Goal: Information Seeking & Learning: Learn about a topic

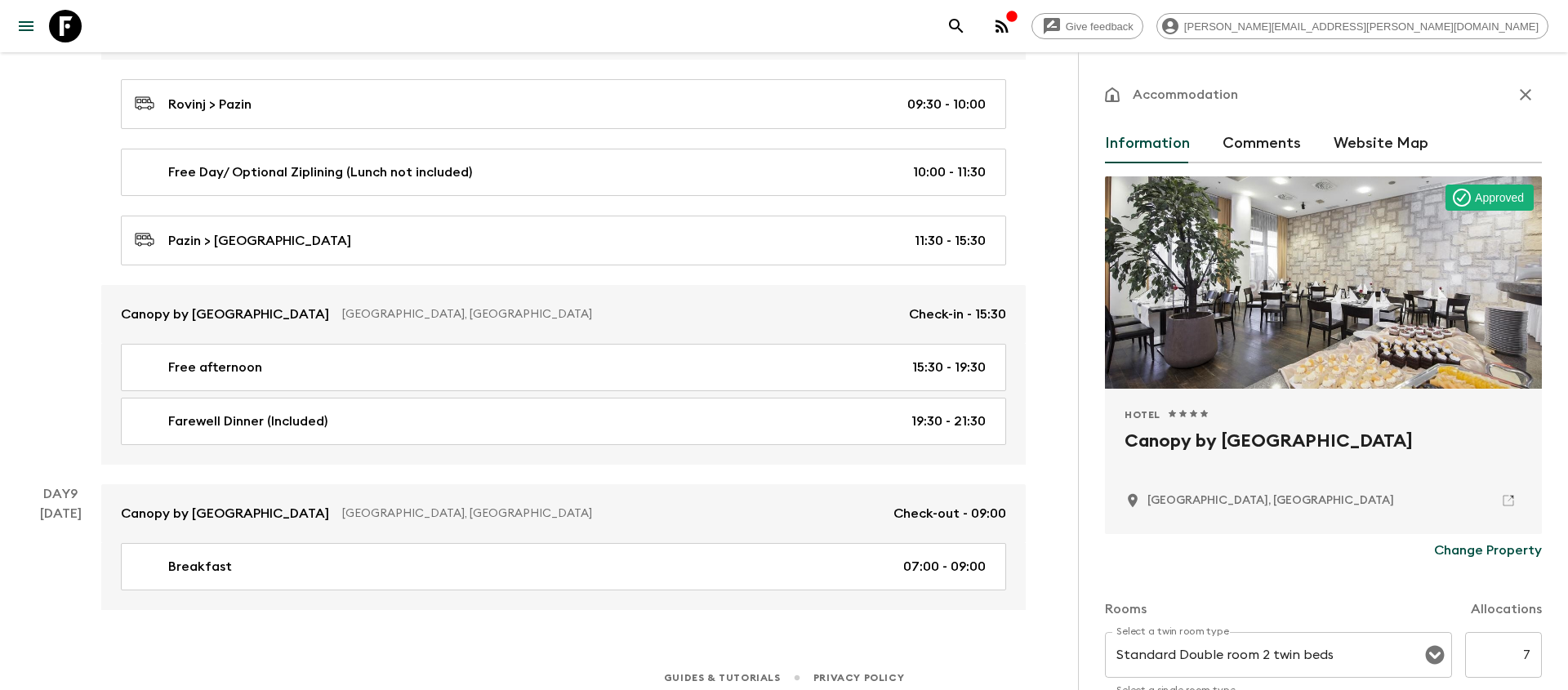
scroll to position [537, 0]
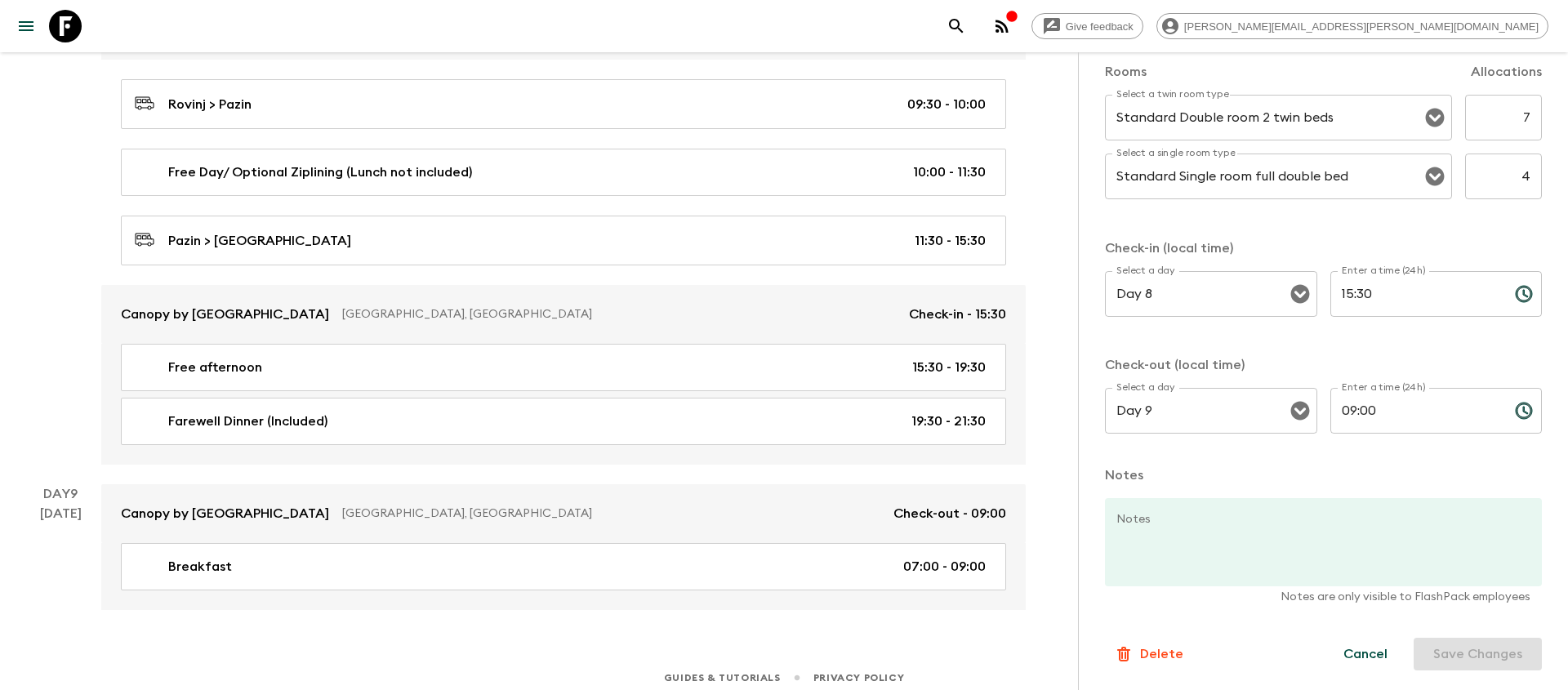
click at [972, 23] on button "search adventures" at bounding box center [955, 26] width 33 height 33
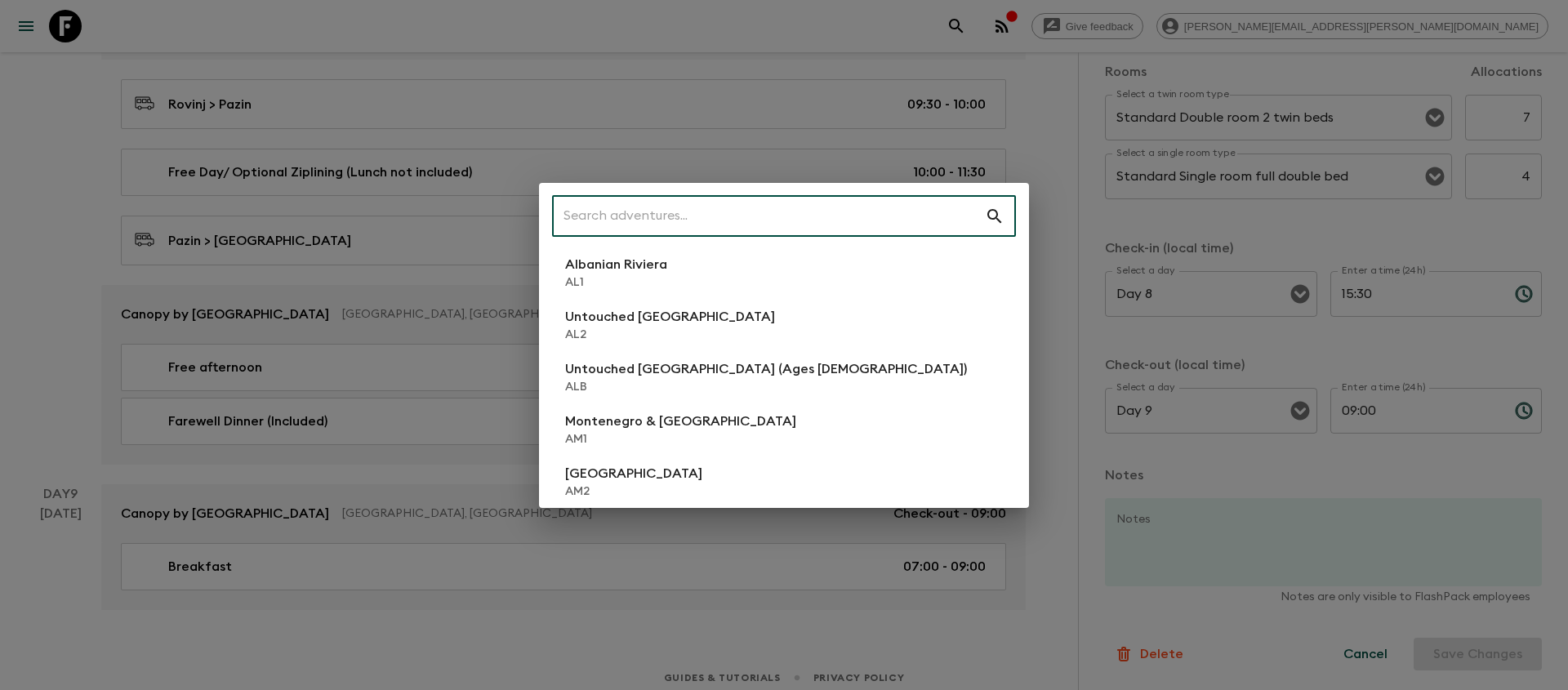
click at [713, 212] on input "text" at bounding box center [768, 216] width 433 height 46
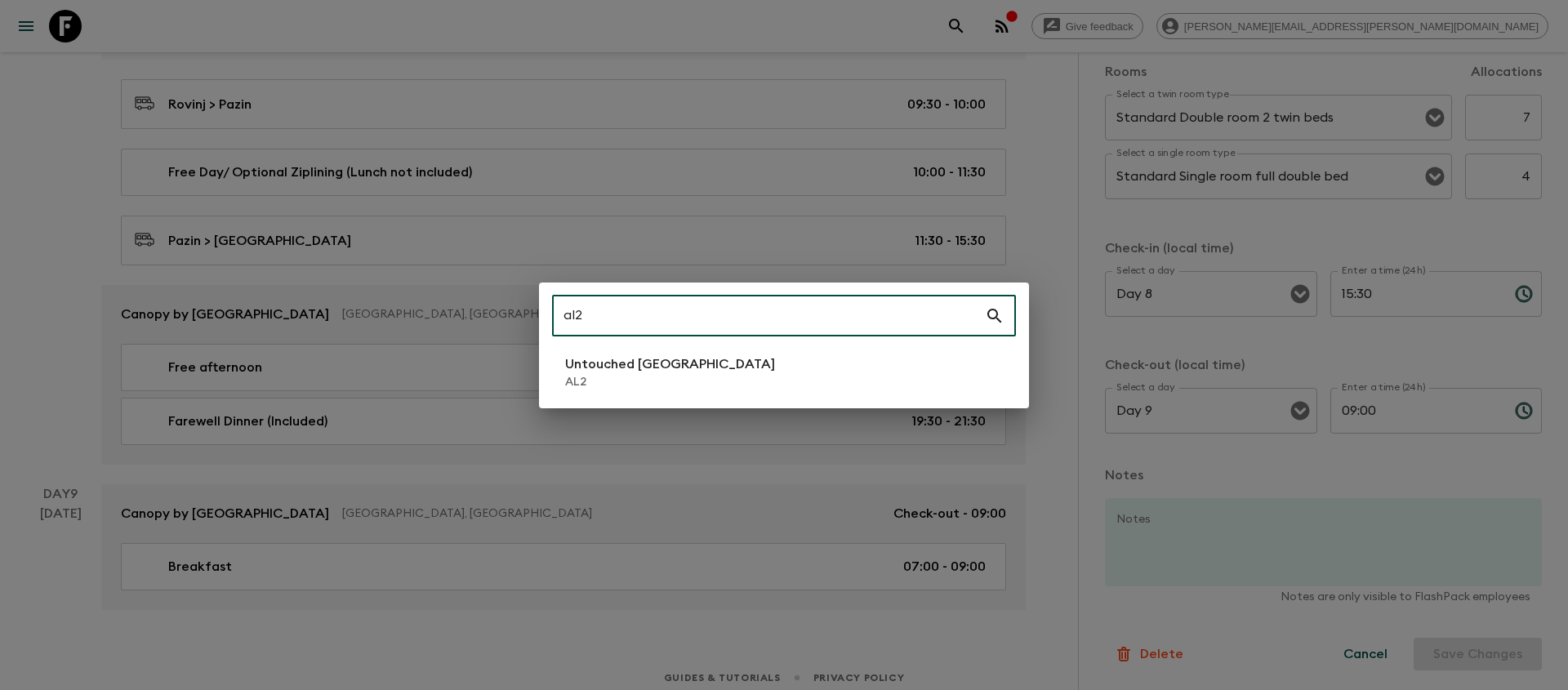
type input "al2"
click at [620, 388] on p "AL2" at bounding box center [669, 383] width 210 height 17
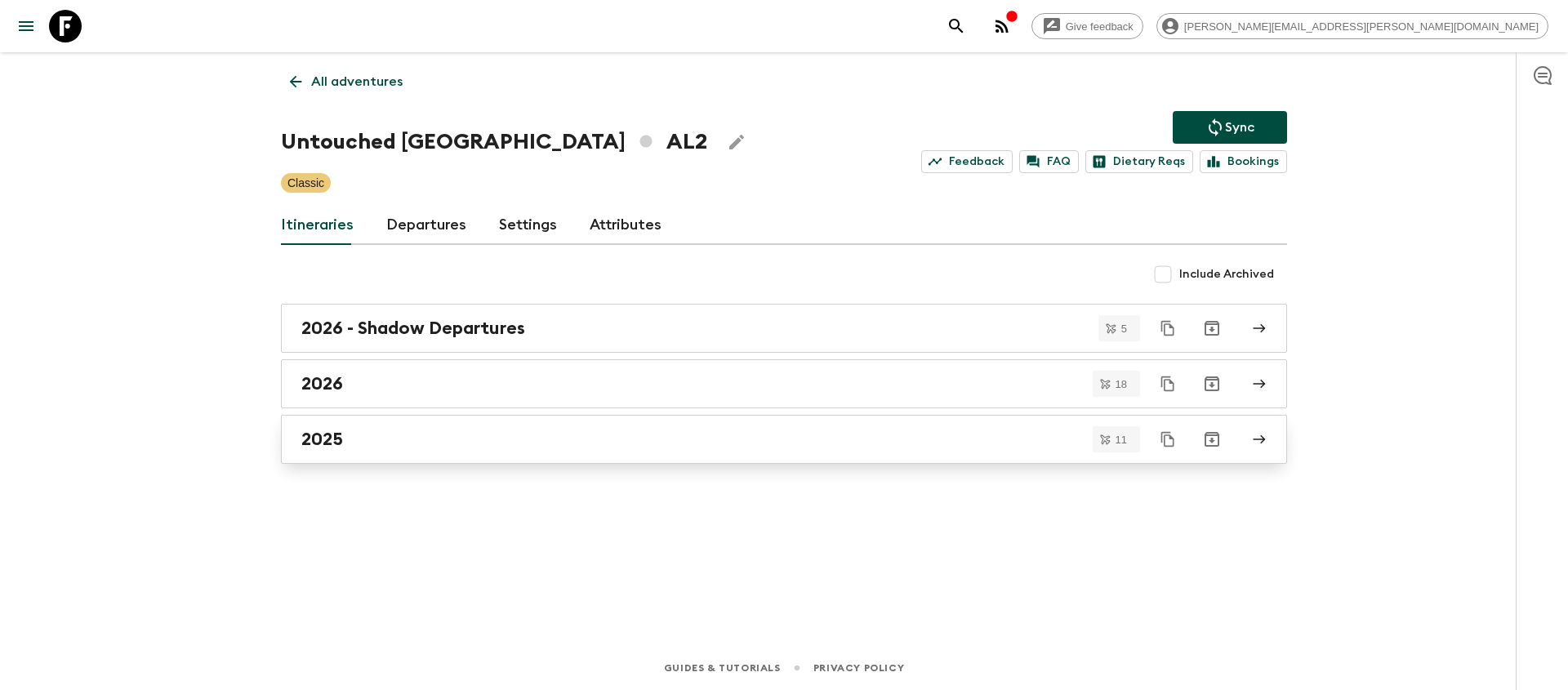
click at [427, 440] on div "2025" at bounding box center [768, 439] width 934 height 21
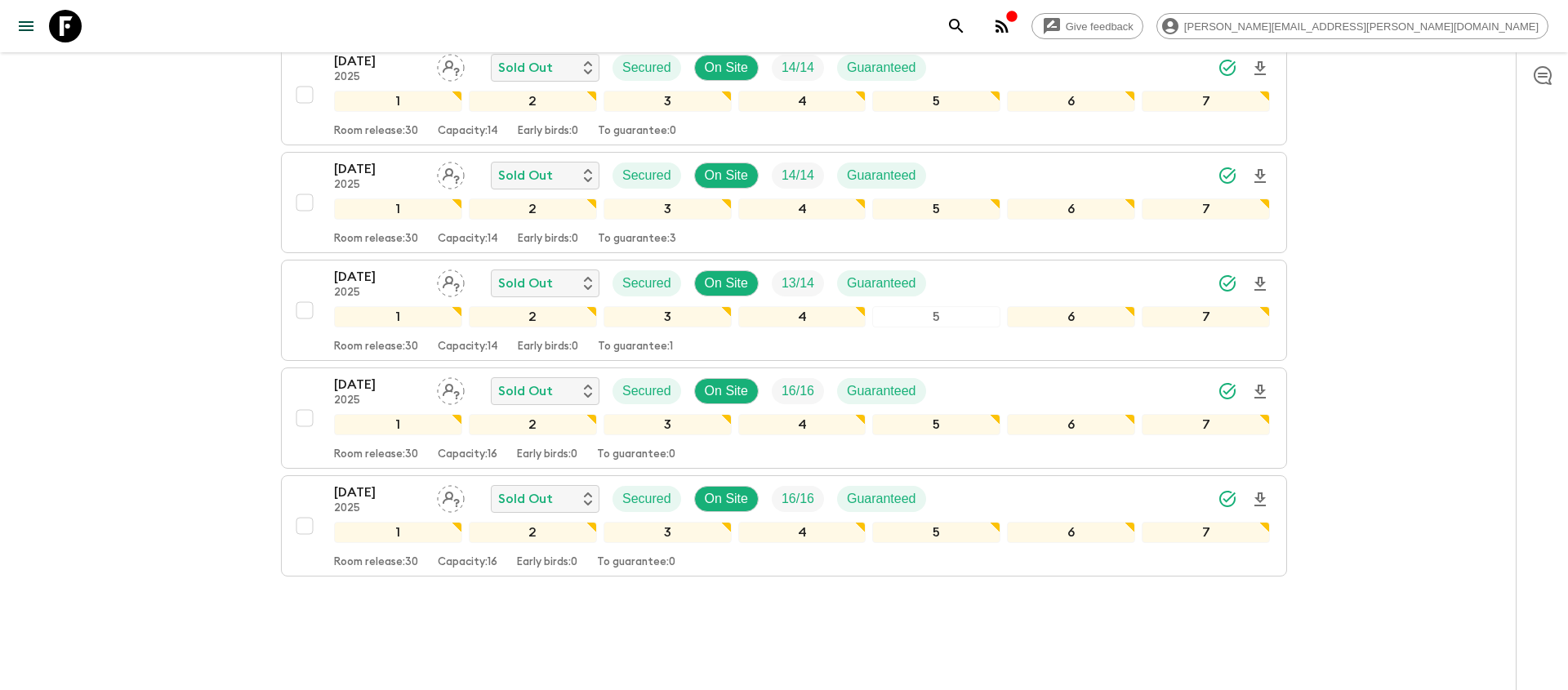
scroll to position [934, 0]
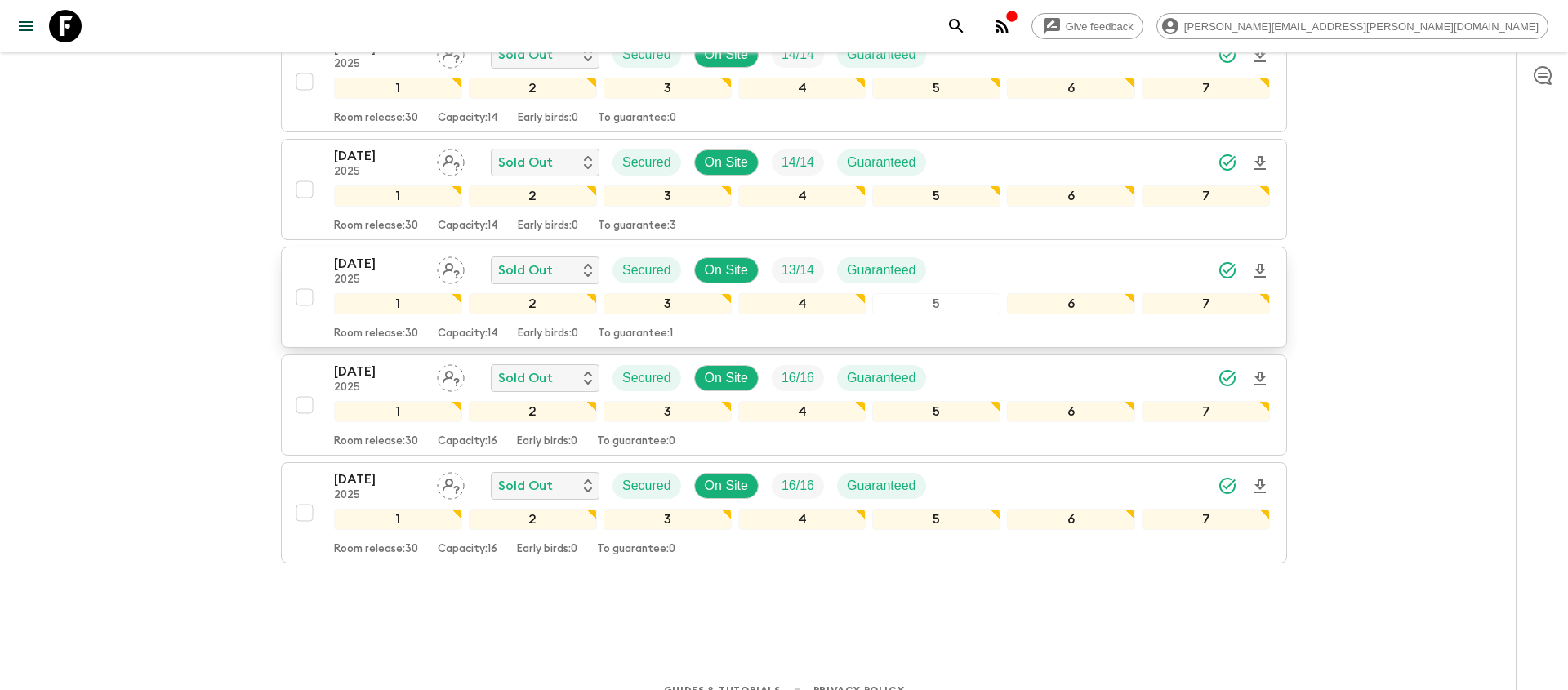
click at [982, 267] on div "[DATE] 2025 Sold Out Secured On Site 13 / 14 Guaranteed" at bounding box center [802, 270] width 936 height 33
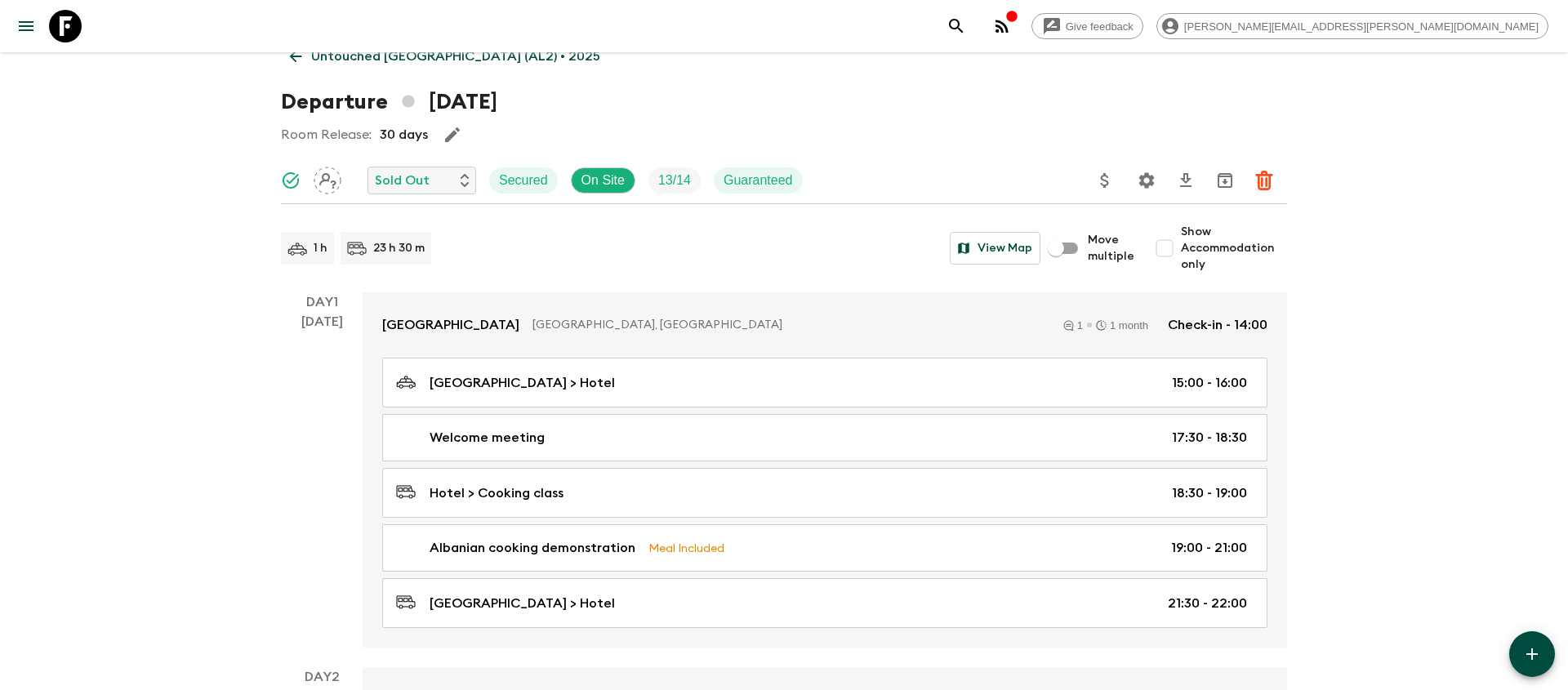
scroll to position [30, 0]
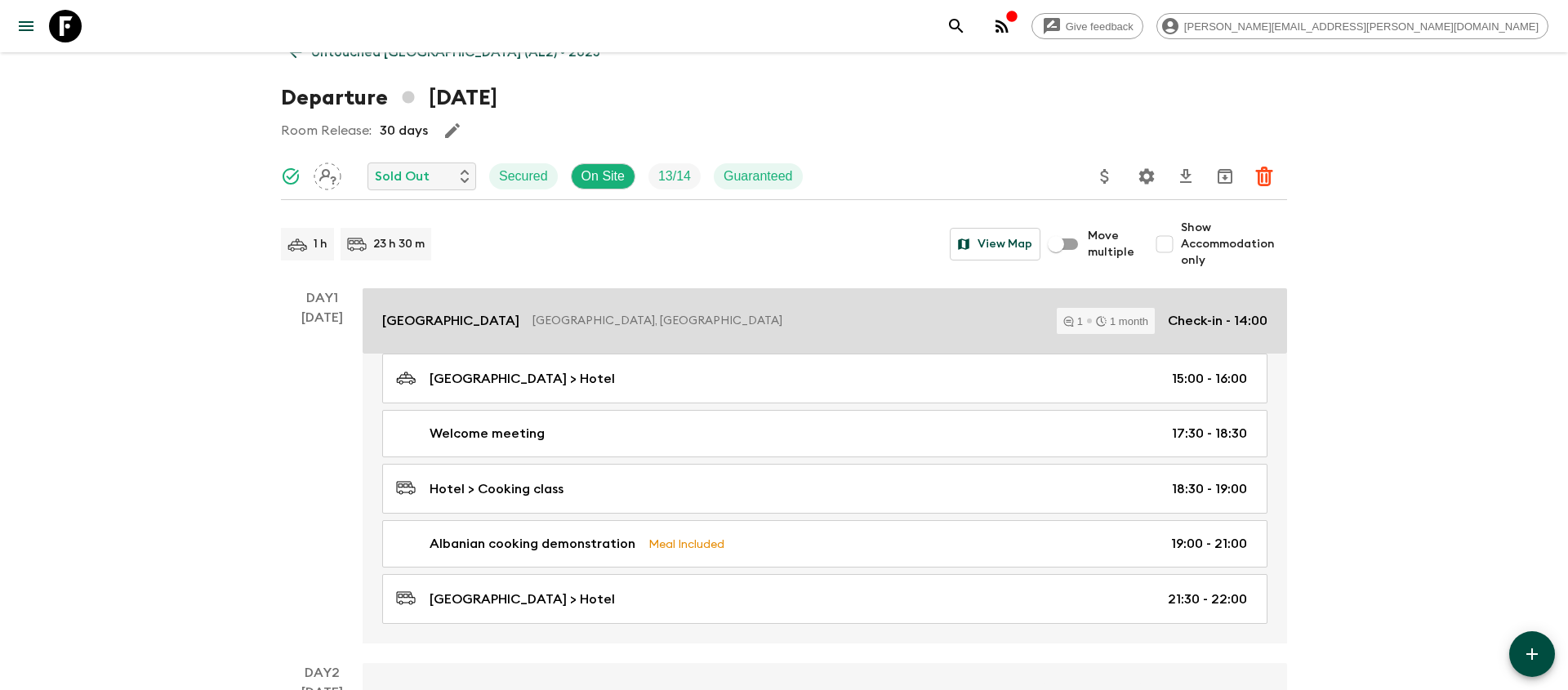
click at [426, 319] on p "[GEOGRAPHIC_DATA]" at bounding box center [450, 320] width 137 height 20
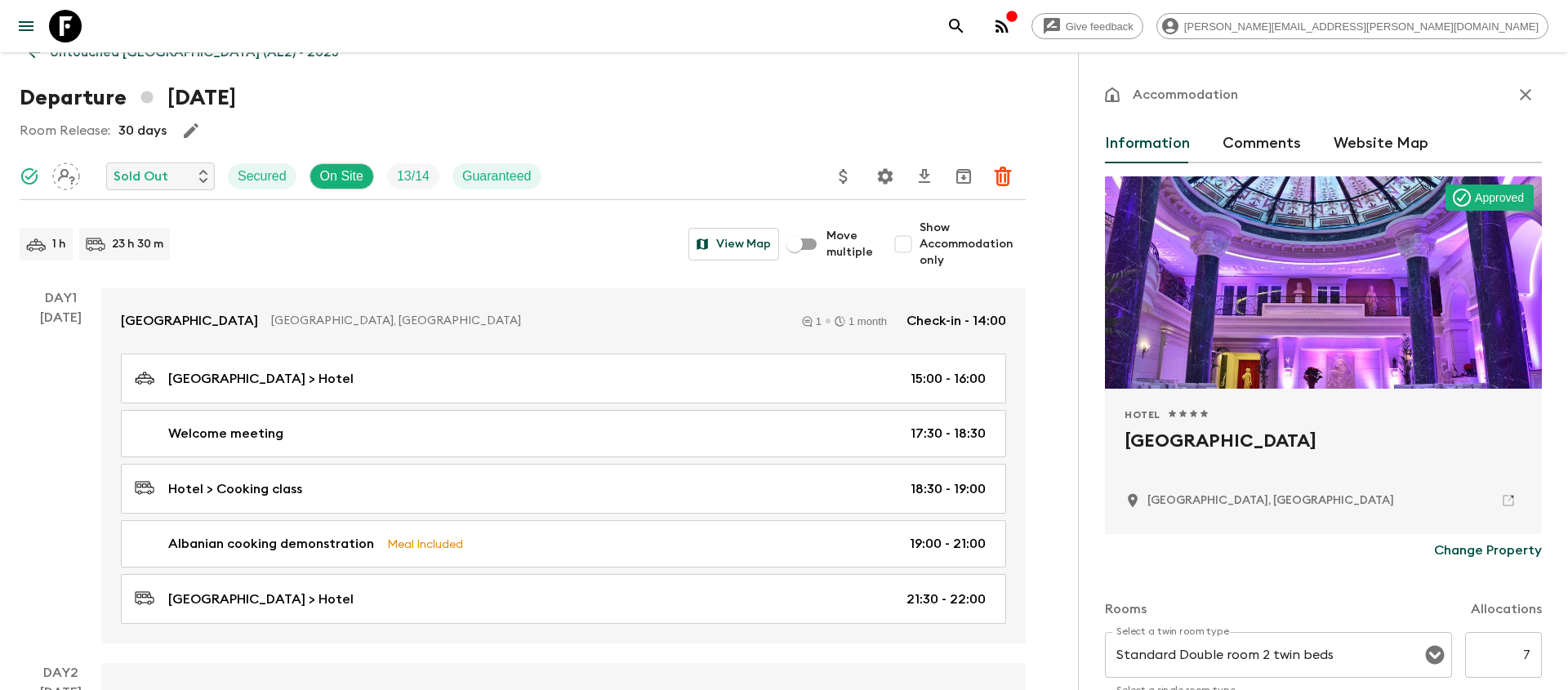
click at [1164, 442] on h2 "[GEOGRAPHIC_DATA]" at bounding box center [1323, 454] width 398 height 52
copy div "[GEOGRAPHIC_DATA]"
click at [963, 28] on icon "search adventures" at bounding box center [955, 25] width 14 height 14
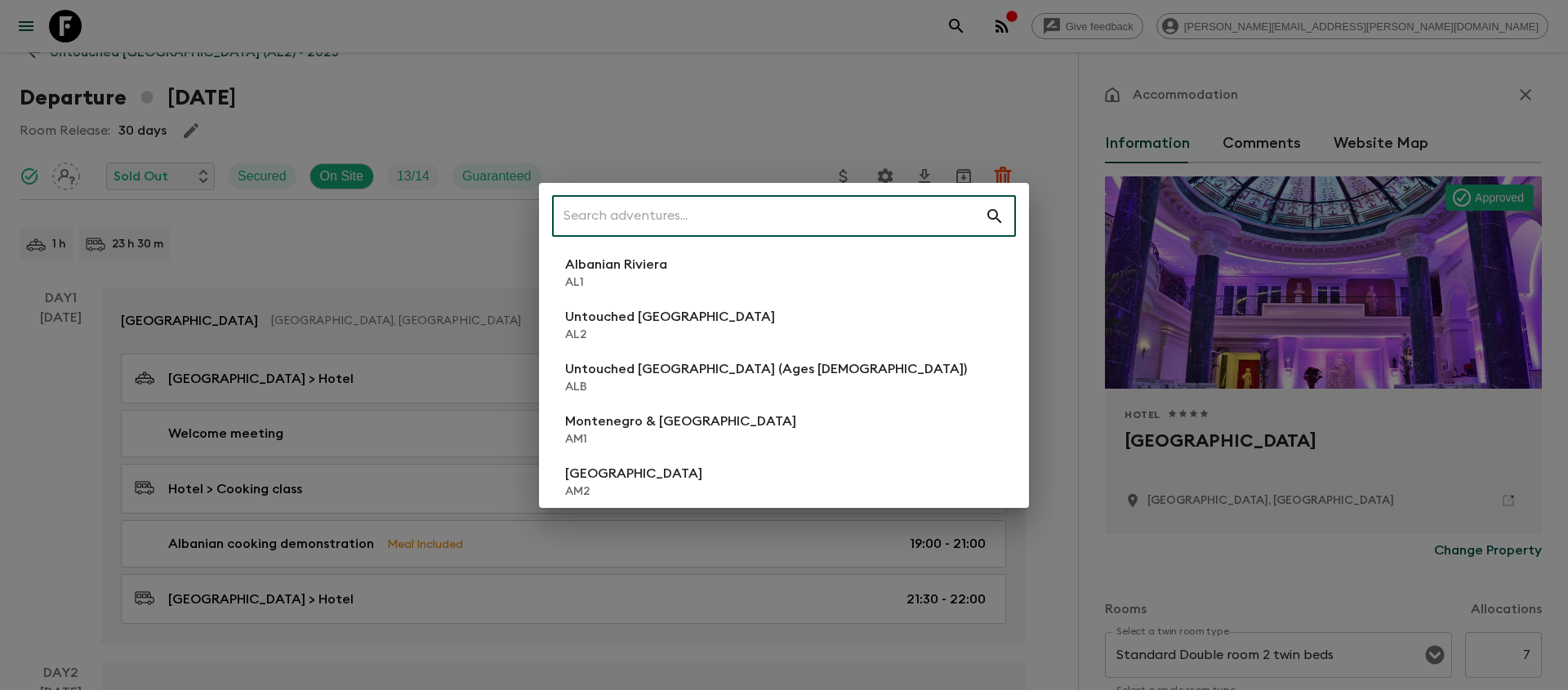
click at [699, 223] on input "text" at bounding box center [768, 216] width 433 height 46
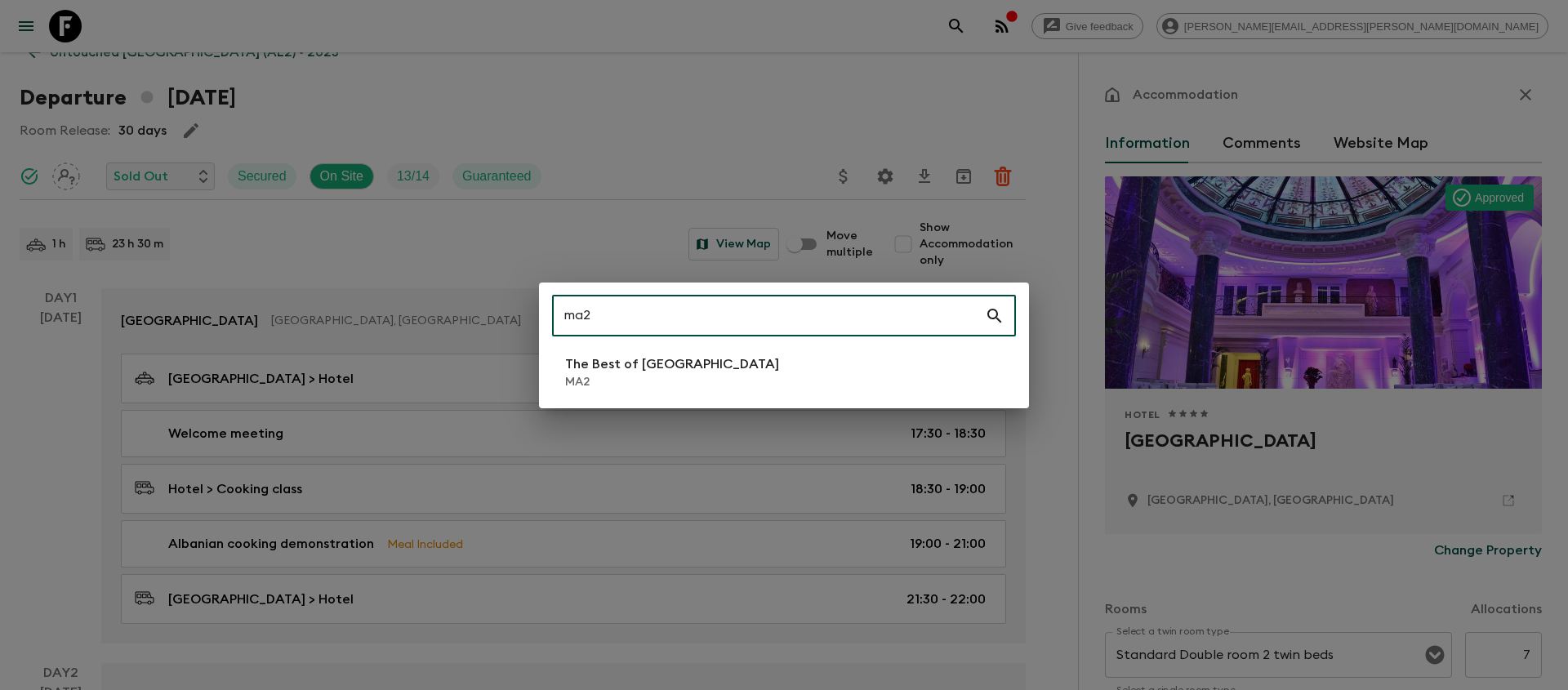
type input "ma2"
click at [674, 372] on p "The Best of [GEOGRAPHIC_DATA]" at bounding box center [672, 364] width 214 height 20
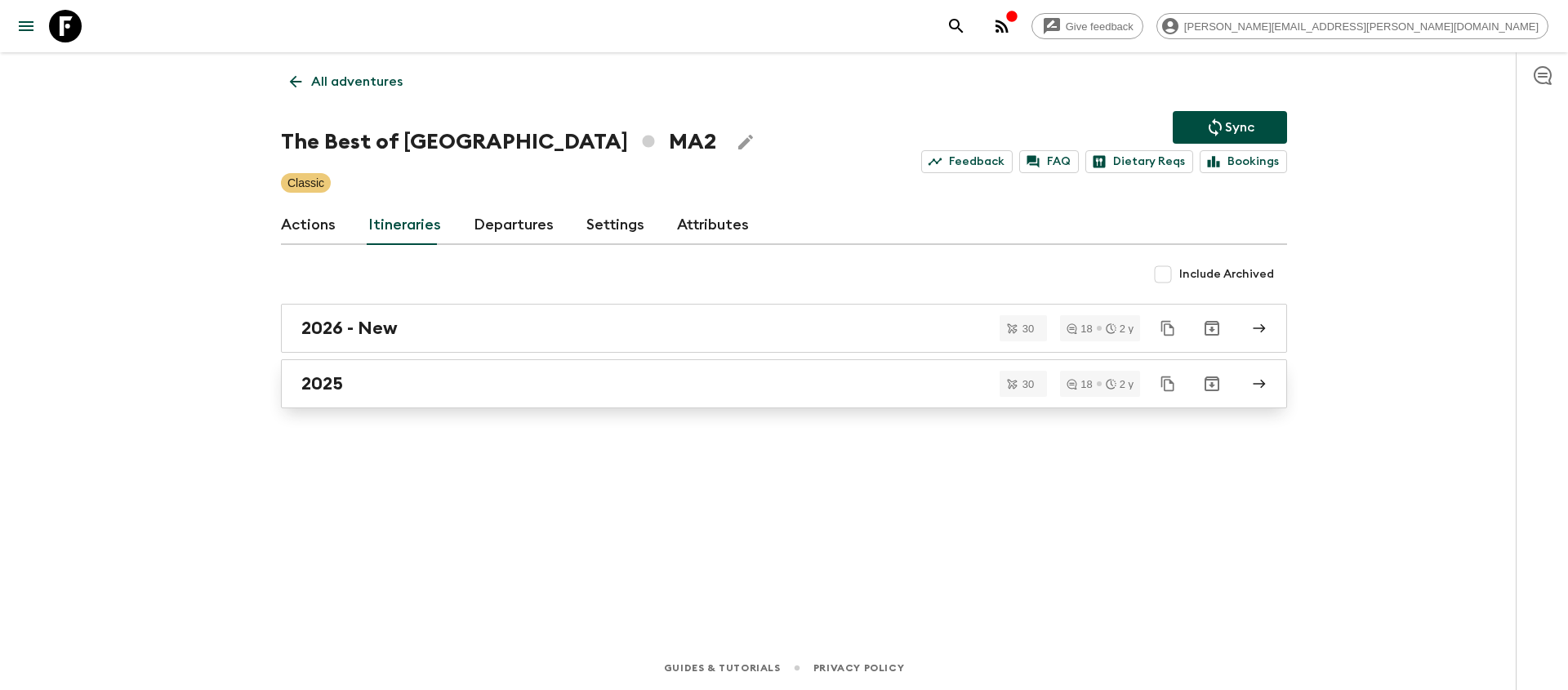
click at [597, 391] on div "2025" at bounding box center [768, 384] width 934 height 21
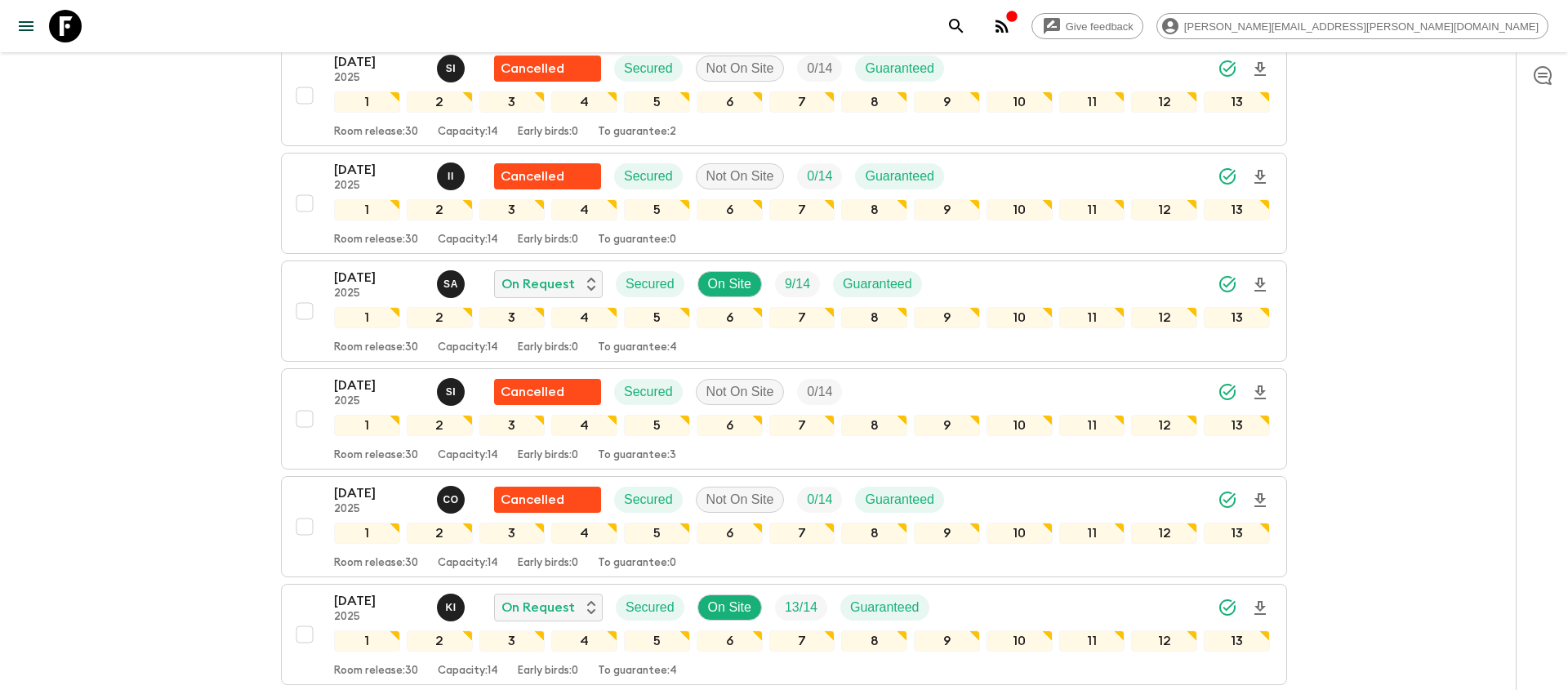
scroll to position [1377, 0]
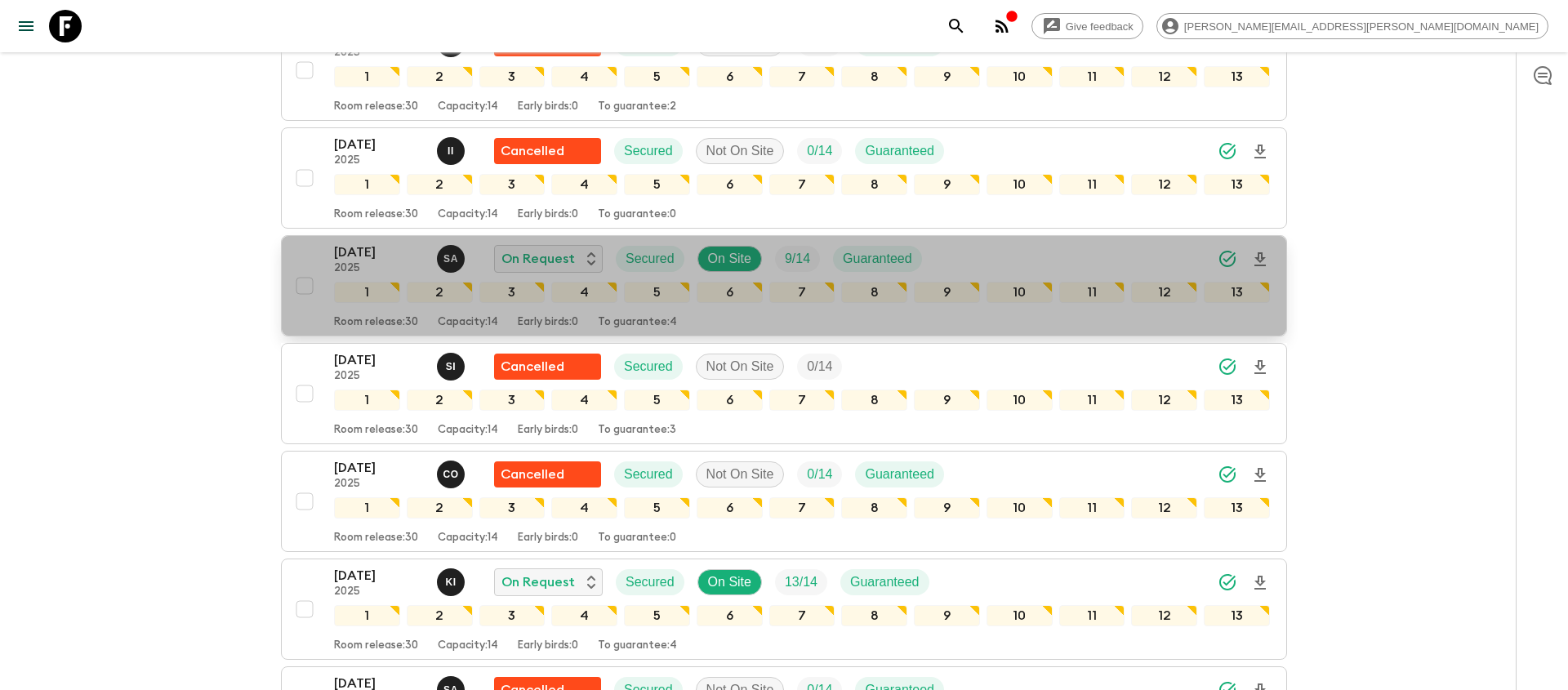
click at [1262, 261] on icon "Download Onboarding" at bounding box center [1260, 259] width 11 height 14
